Goal: Task Accomplishment & Management: Manage account settings

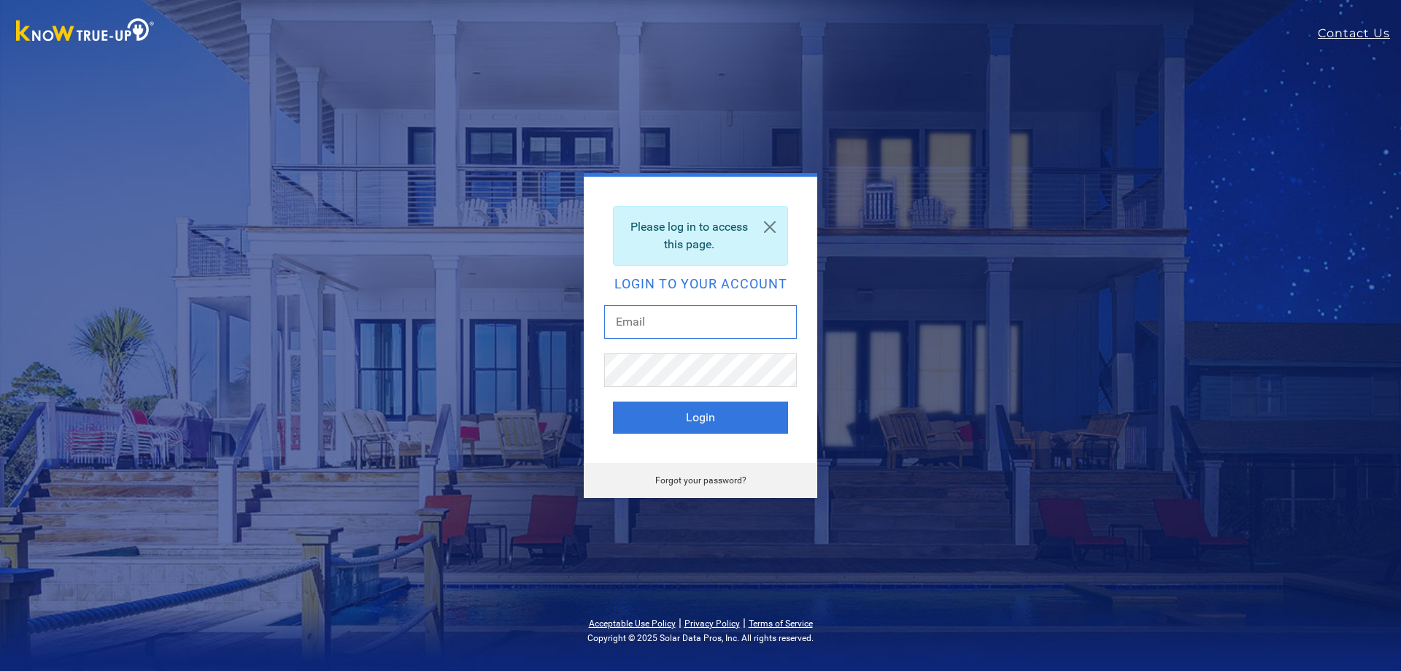
click at [692, 318] on input "text" at bounding box center [700, 322] width 193 height 34
type input "[EMAIL_ADDRESS][DOMAIN_NAME]"
click at [749, 414] on button "Login" at bounding box center [700, 417] width 175 height 32
click at [722, 424] on button "Login" at bounding box center [700, 417] width 175 height 32
click at [722, 409] on button "Login" at bounding box center [700, 417] width 175 height 32
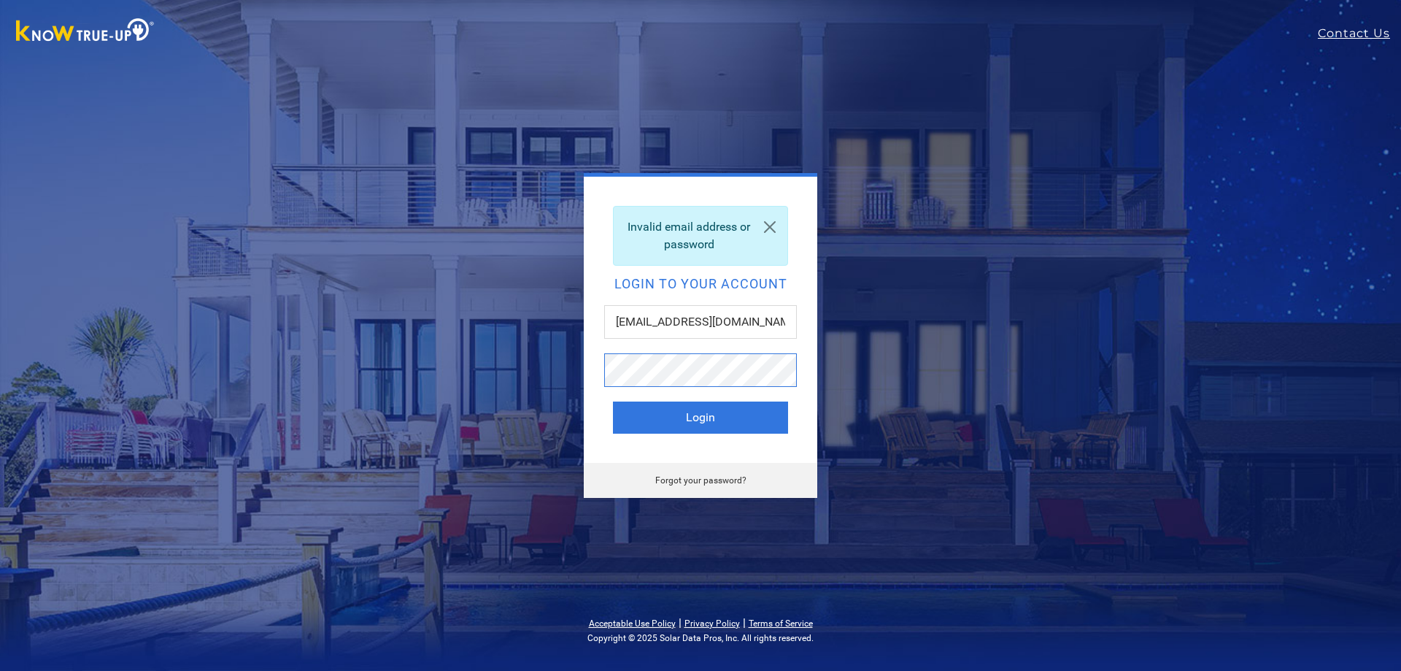
click at [613, 401] on button "Login" at bounding box center [700, 417] width 175 height 32
click at [768, 224] on link at bounding box center [769, 226] width 35 height 41
